Goal: Task Accomplishment & Management: Manage account settings

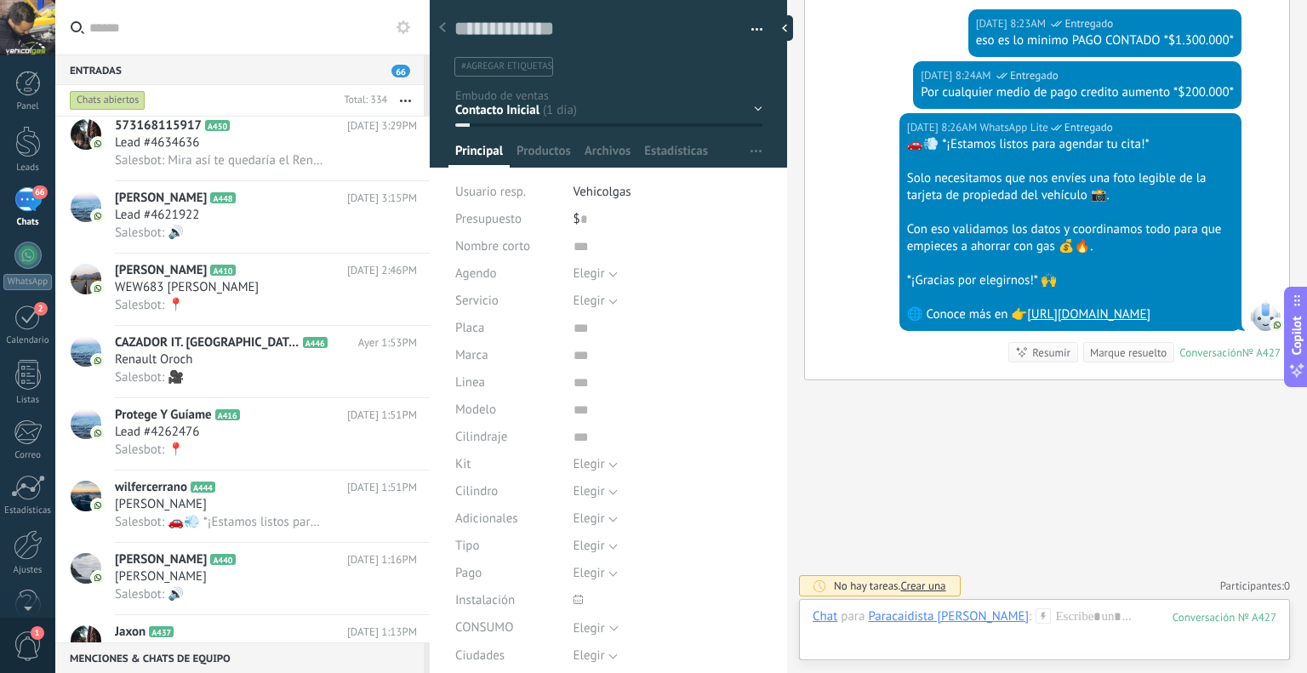
click at [15, 195] on div "66" at bounding box center [27, 199] width 27 height 25
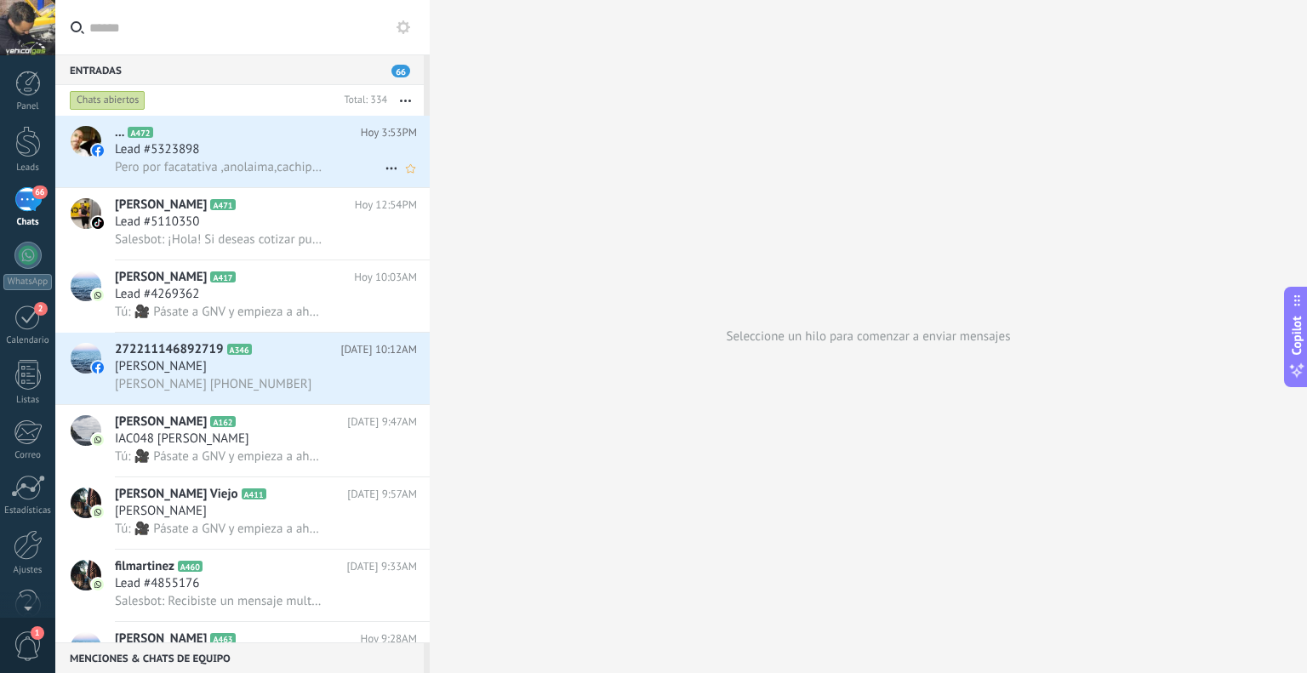
click at [275, 168] on span "Pero por facatativa ,anolaima,cachipay,la gran via no hay expedio de gas vehicu…" at bounding box center [219, 167] width 208 height 16
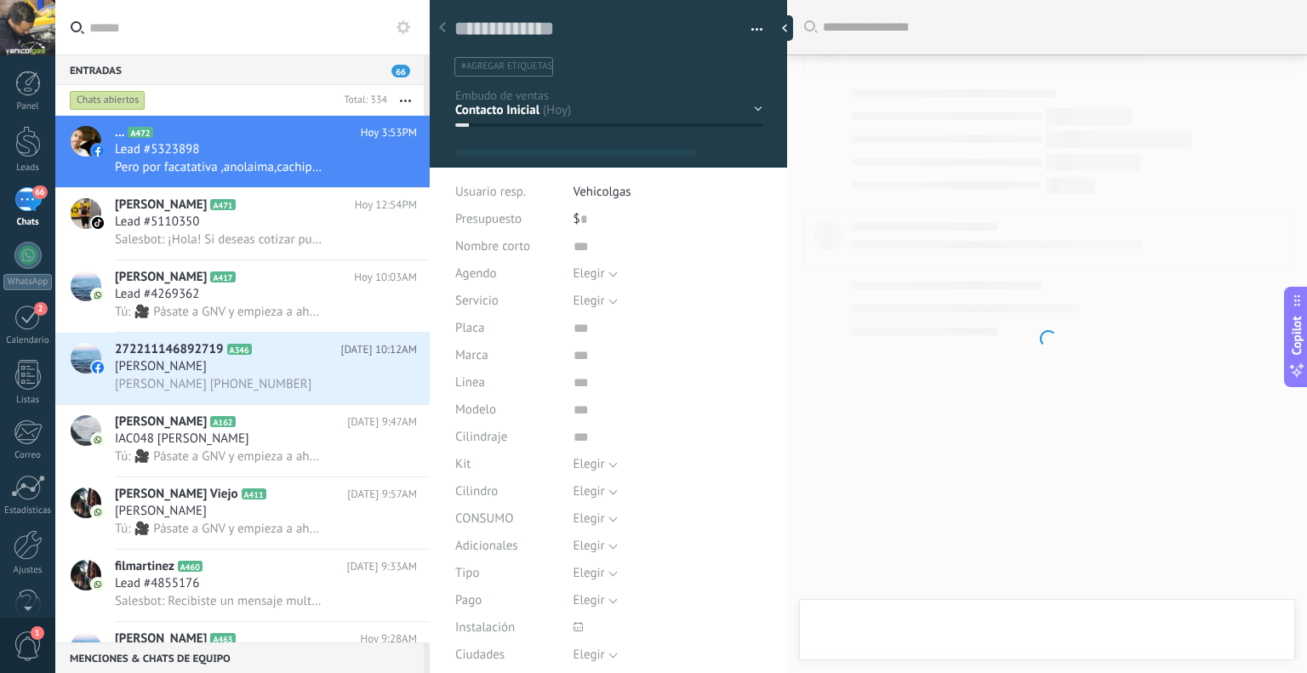
type textarea "**********"
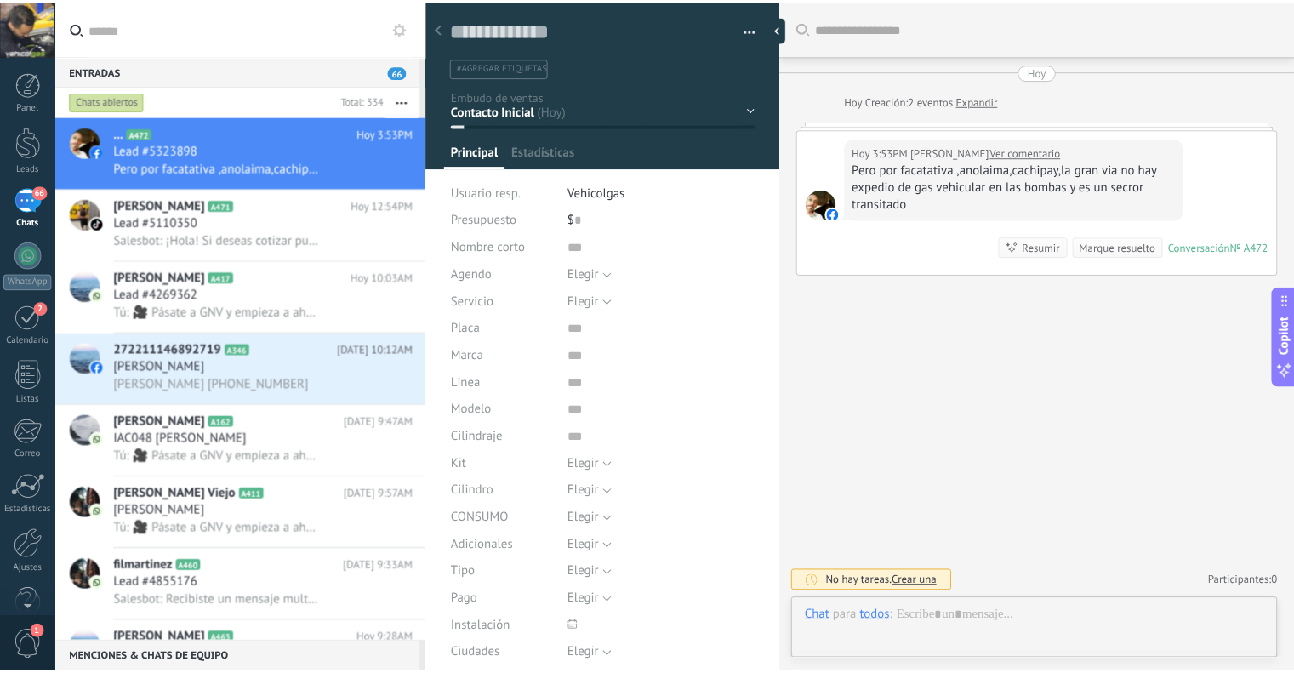
scroll to position [25, 0]
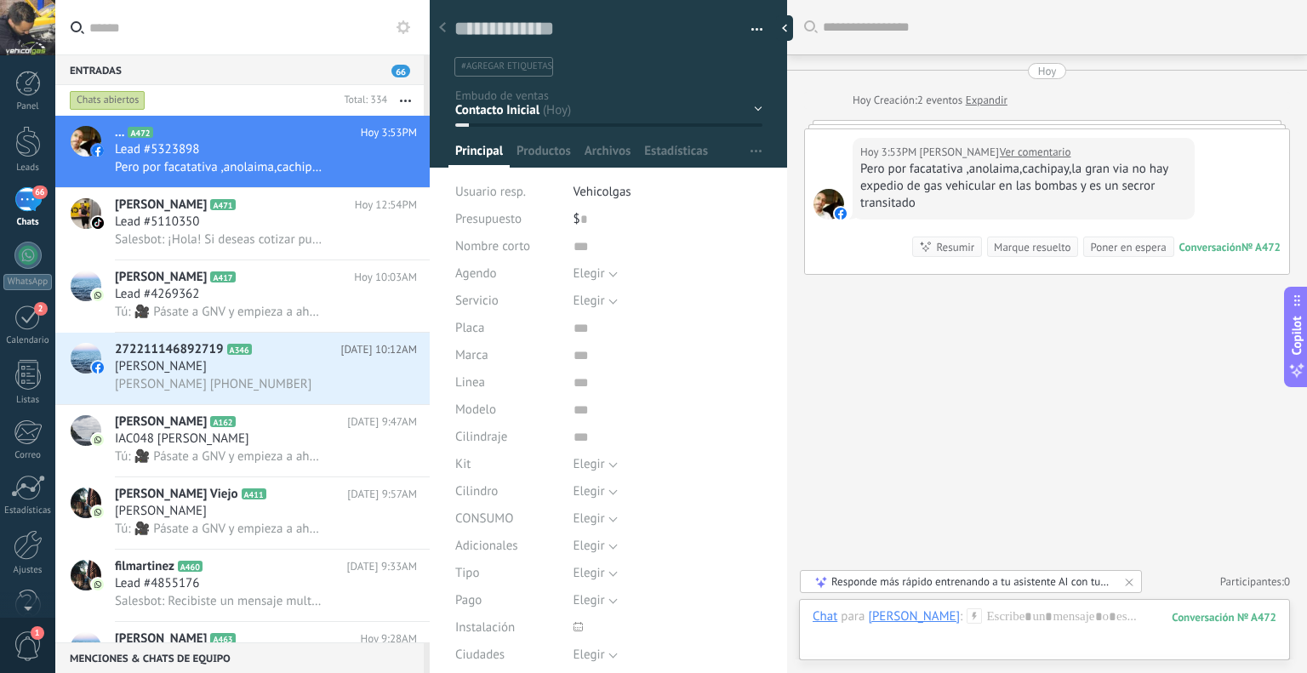
click at [1005, 151] on link "Ver comentario" at bounding box center [1035, 152] width 71 height 17
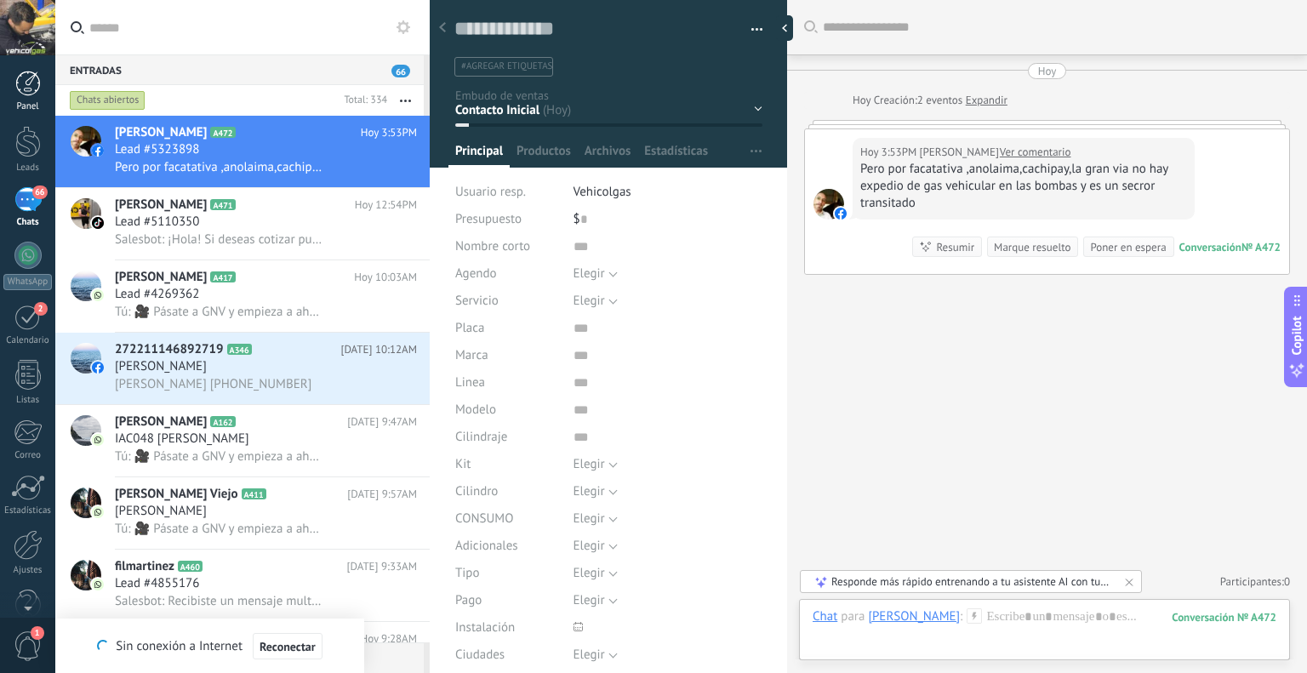
click at [17, 101] on div "Panel" at bounding box center [27, 106] width 49 height 11
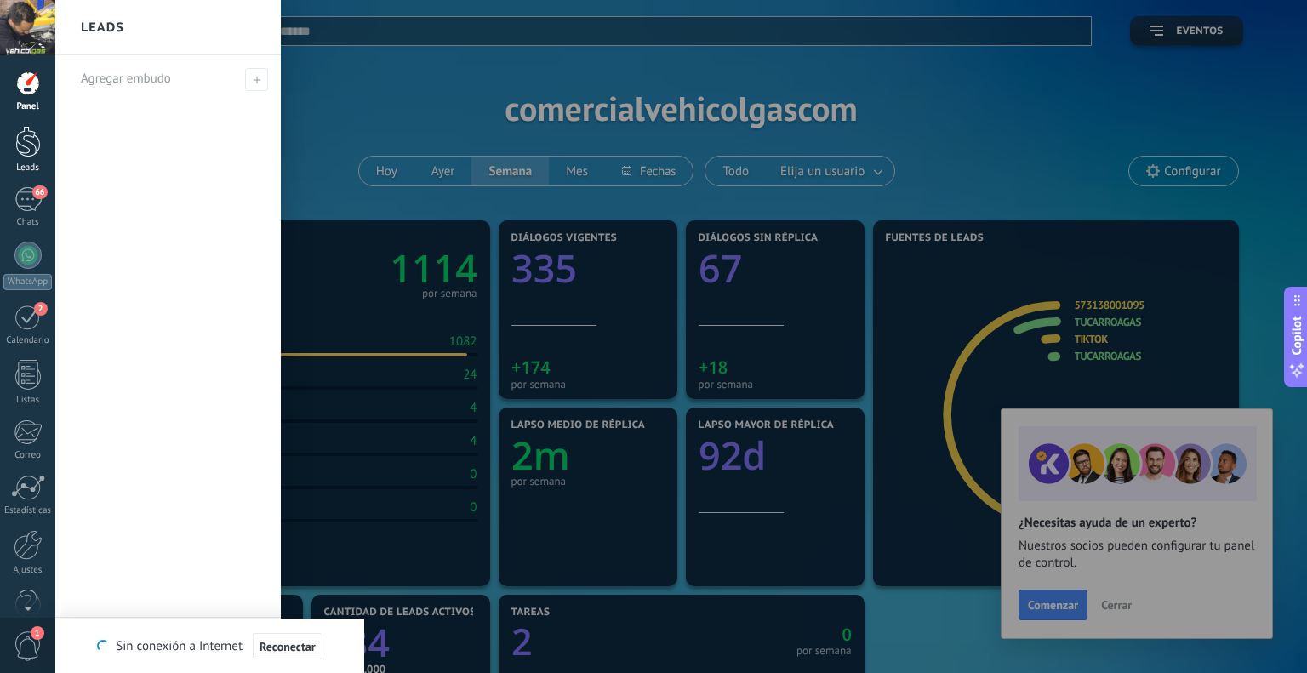
click at [28, 145] on div at bounding box center [28, 141] width 26 height 31
